Goal: Transaction & Acquisition: Purchase product/service

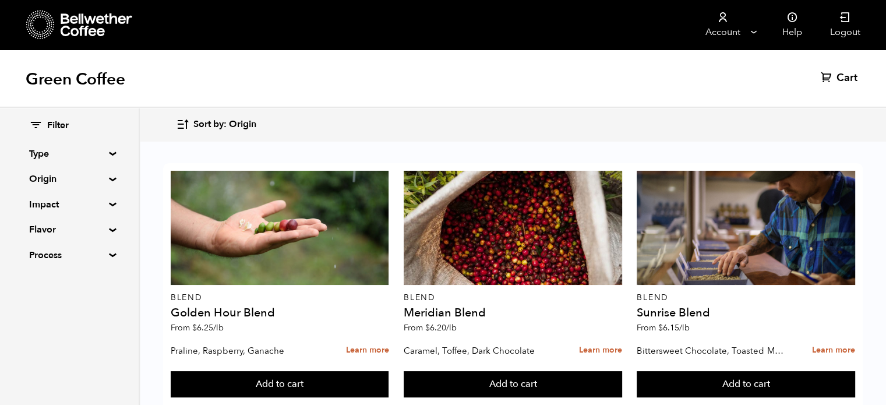
scroll to position [491, 0]
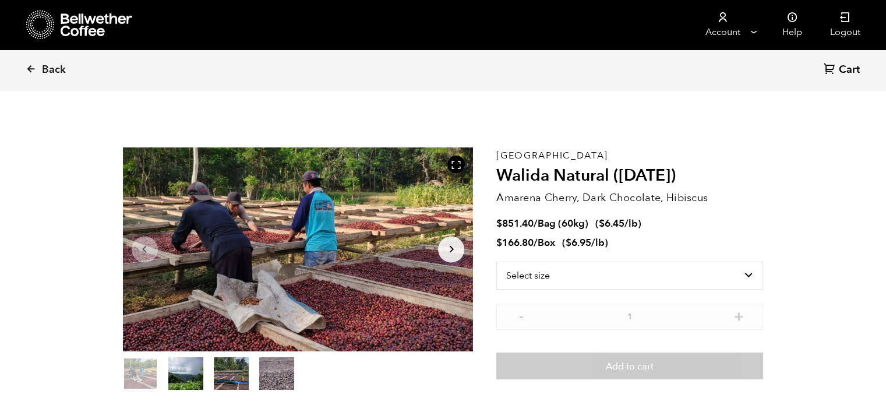
scroll to position [506, 621]
click at [545, 272] on select "Select size Bag (60kg) (132 lbs) Box (24 lbs)" at bounding box center [629, 276] width 267 height 28
select select "bag-3"
click at [496, 262] on select "Select size Bag (60kg) (132 lbs) Box (24 lbs)" at bounding box center [629, 276] width 267 height 28
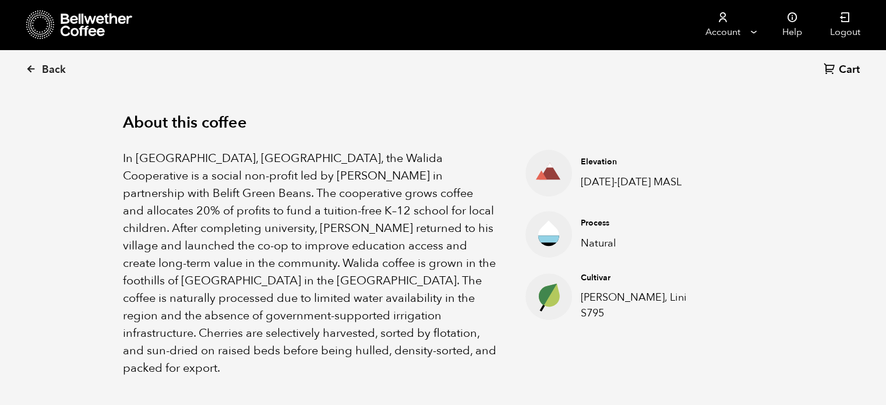
scroll to position [0, 0]
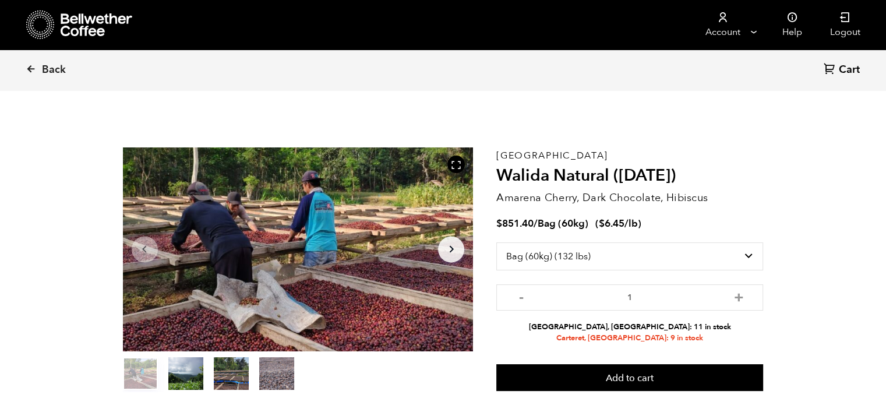
click at [48, 57] on link "Back" at bounding box center [62, 70] width 72 height 40
